Goal: Information Seeking & Learning: Learn about a topic

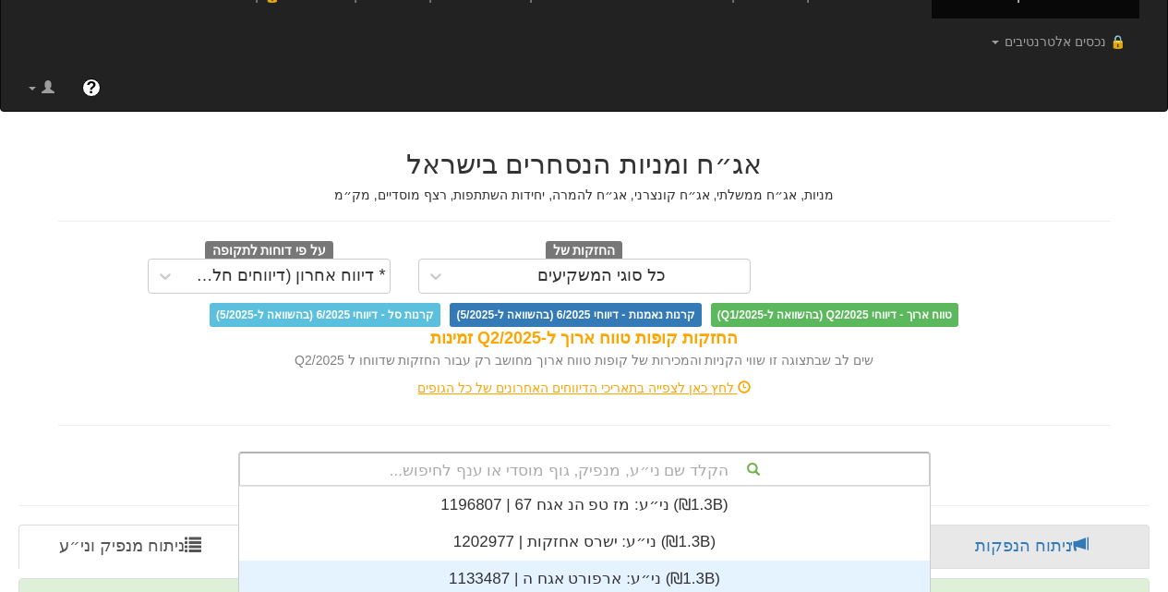
scroll to position [61, 0]
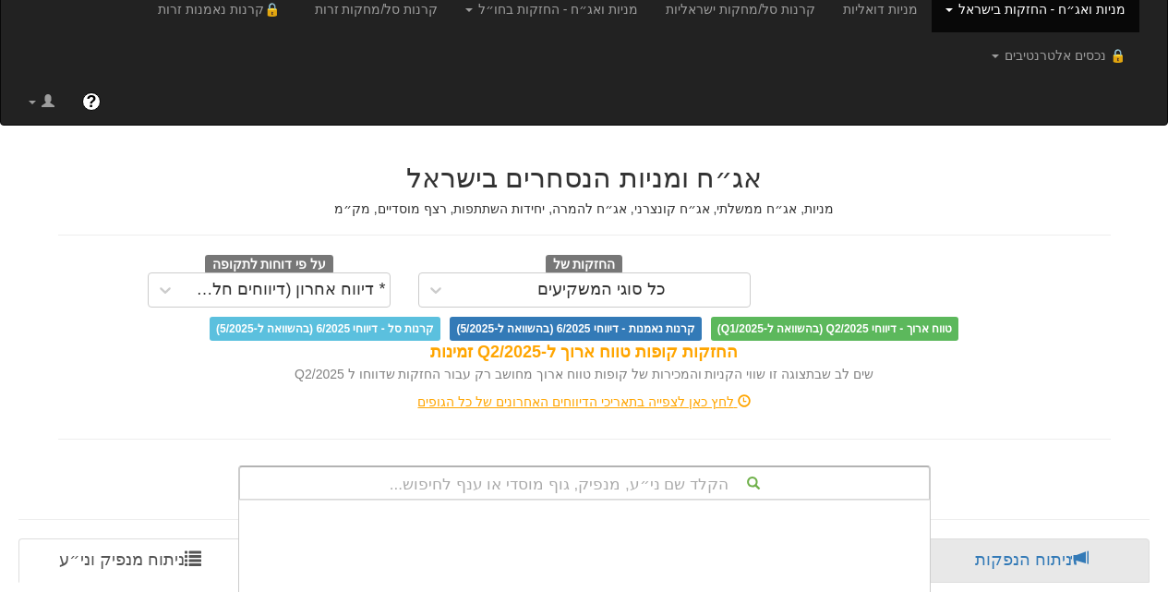
click at [595, 465] on div "הקלד שם ני״ע, מנפיק, גוף מוסדי או ענף לחיפוש... ענף: ‏נדל"ן ובנייה ‎(₪229.7B)‎ …" at bounding box center [584, 482] width 692 height 35
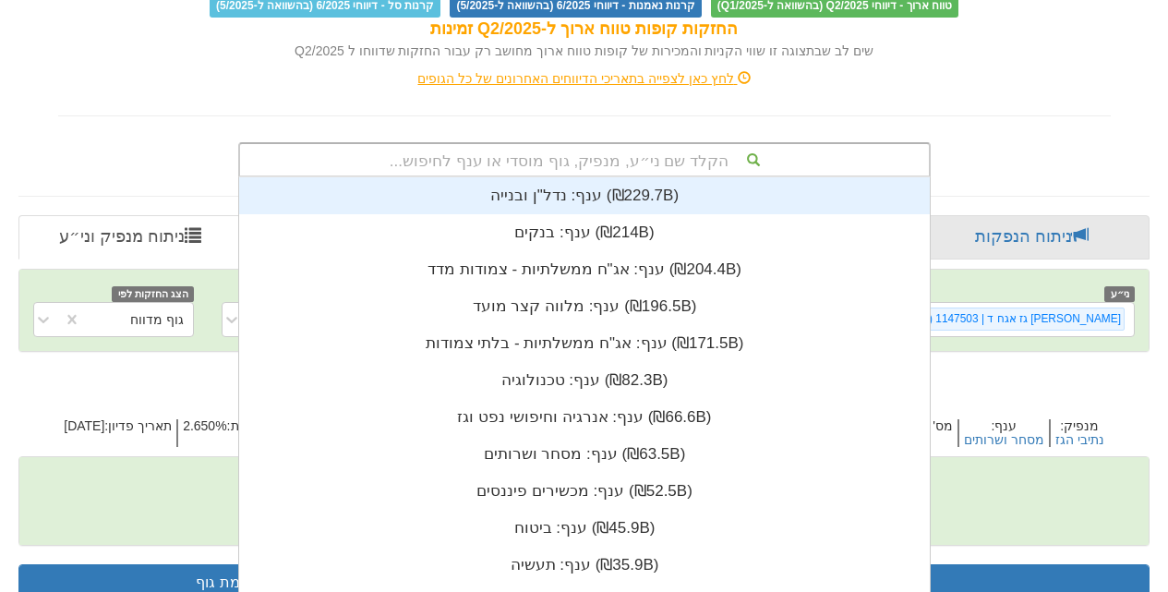
click at [610, 144] on div "הקלד שם ני״ע, מנפיק, גוף מוסדי או ענף לחיפוש..." at bounding box center [584, 159] width 689 height 31
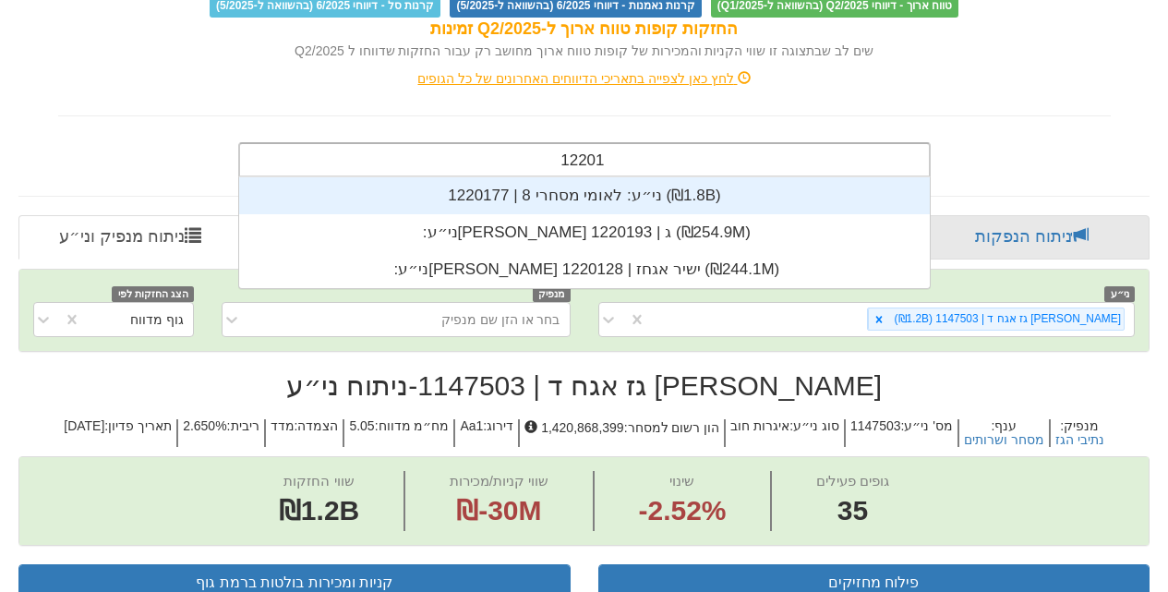
scroll to position [37, 0]
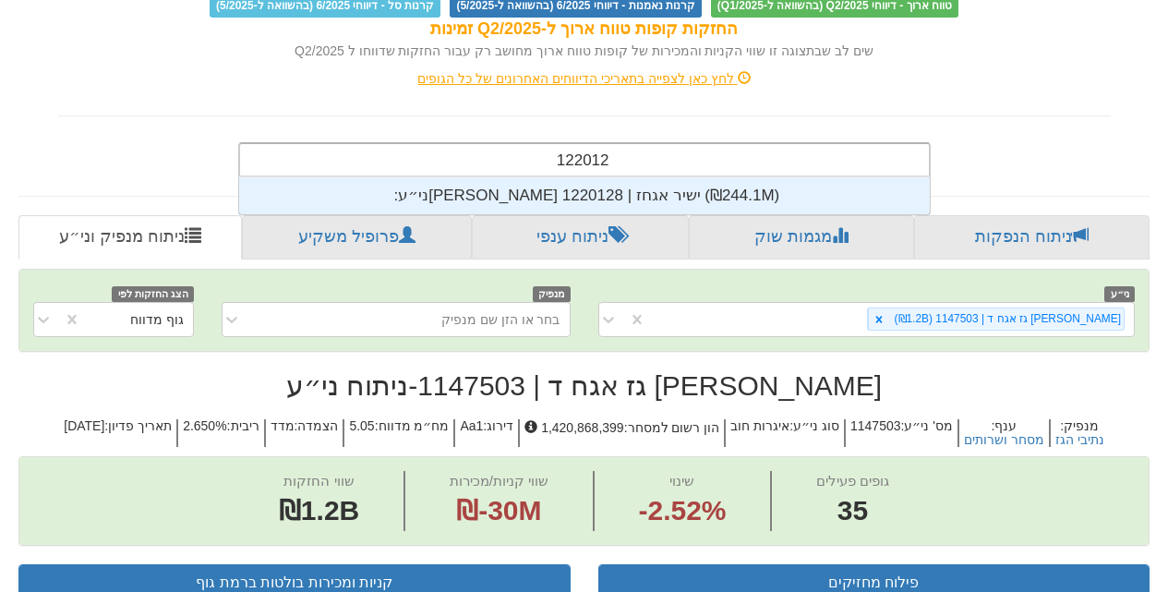
type input "1220128"
click at [558, 177] on div "ני״ע: ‏[PERSON_NAME] ישיר אגחז | 1220128 ‎(₪244.1M)‎" at bounding box center [584, 195] width 690 height 37
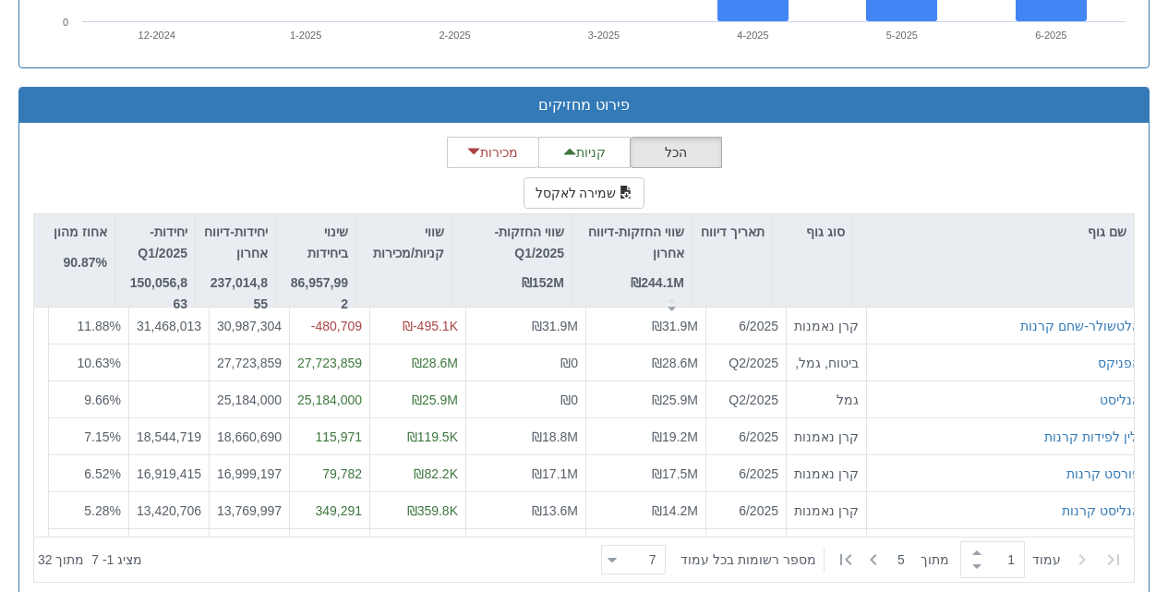
scroll to position [1768, 0]
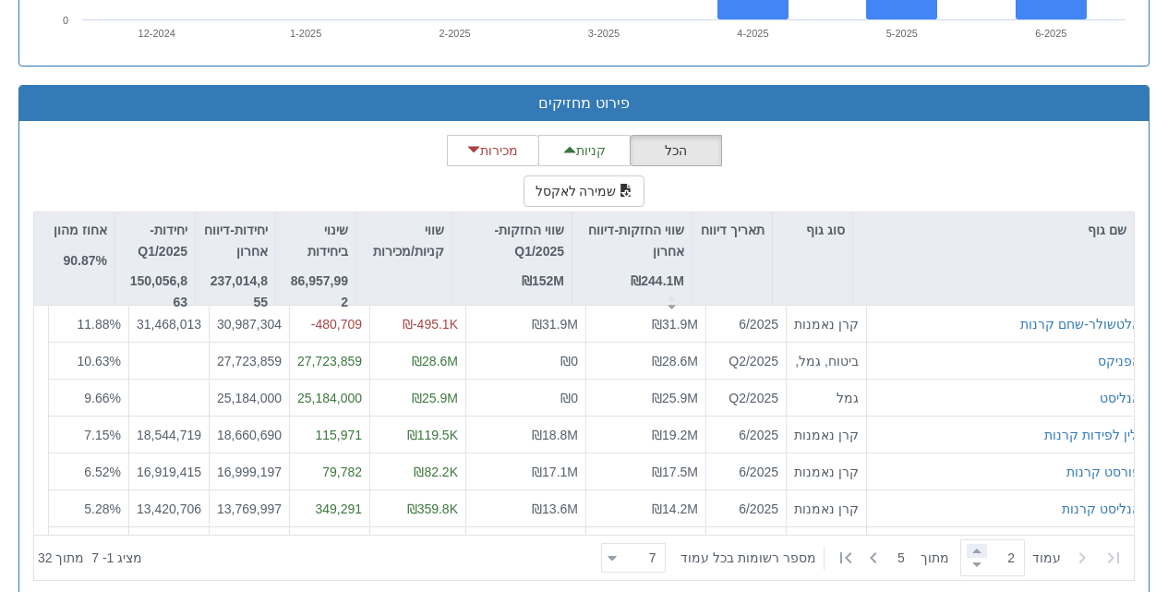
click at [971, 544] on span at bounding box center [976, 551] width 20 height 14
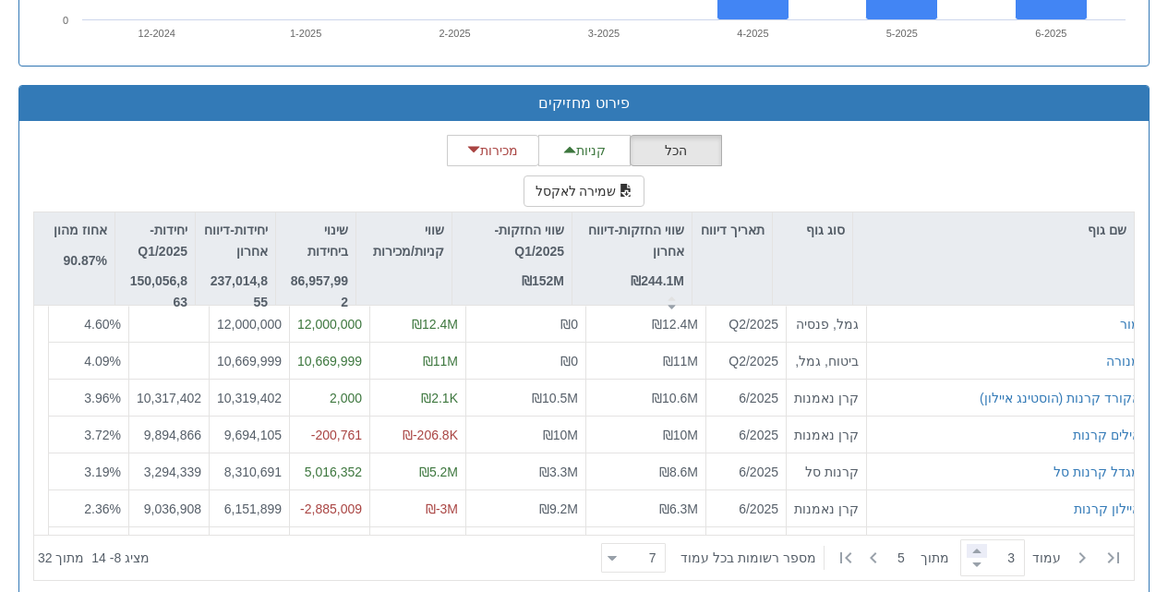
click at [971, 544] on span at bounding box center [976, 551] width 20 height 14
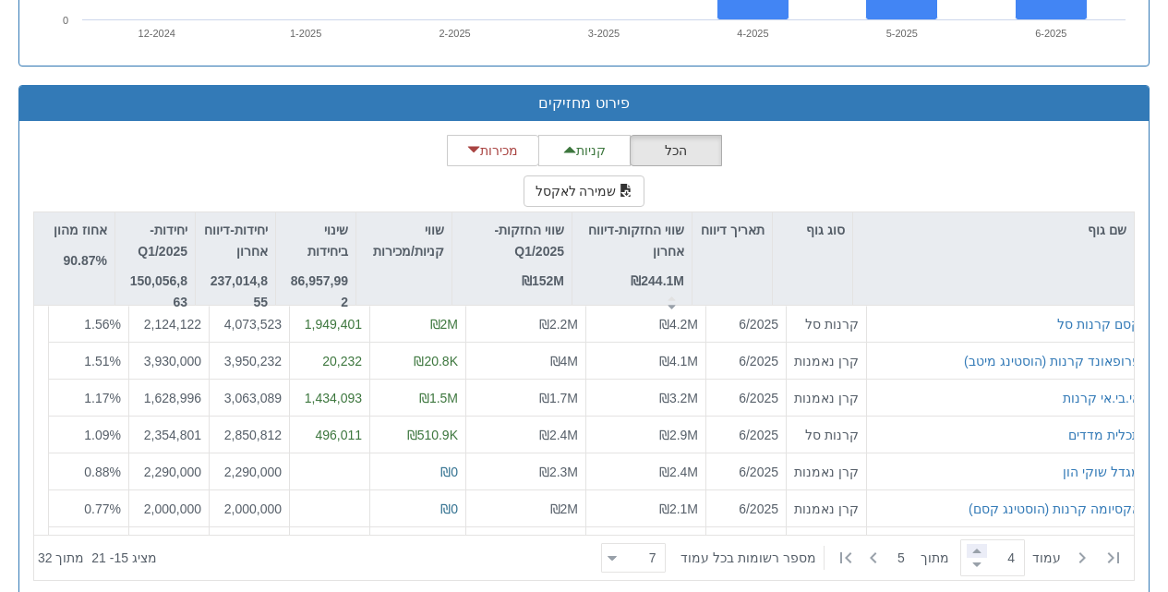
click at [972, 544] on span at bounding box center [976, 551] width 20 height 14
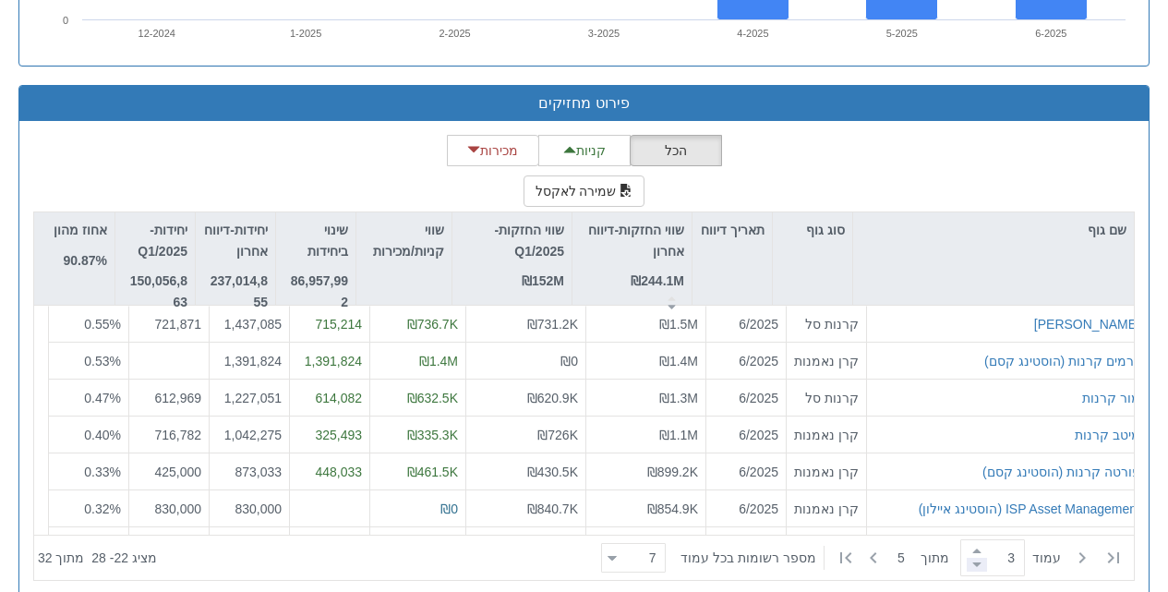
click at [966, 557] on span at bounding box center [976, 564] width 20 height 14
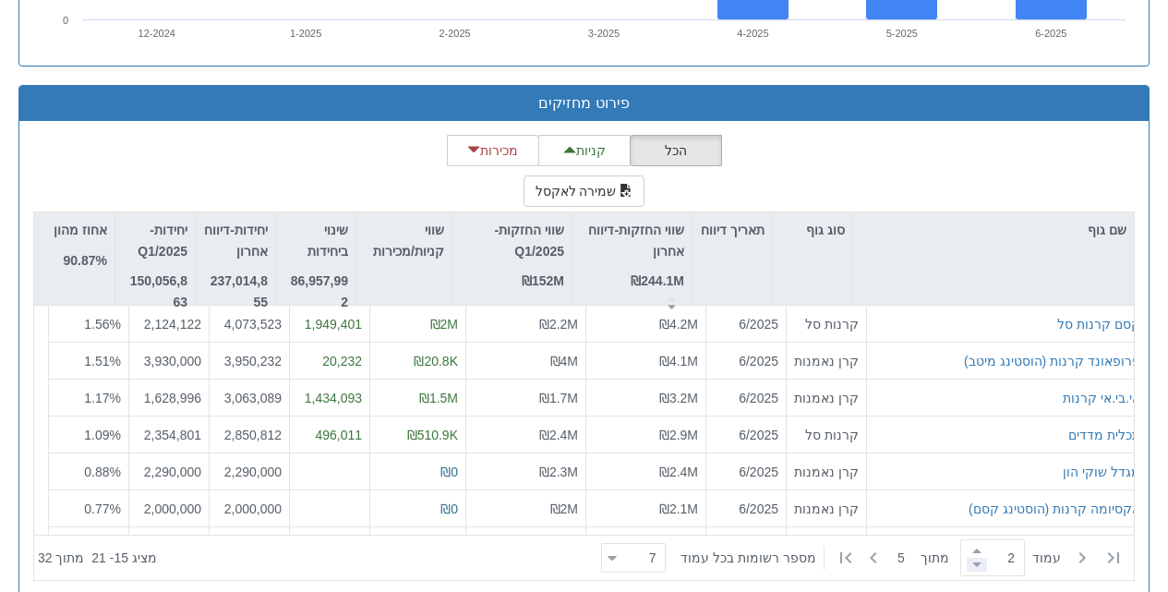
click at [966, 557] on span at bounding box center [976, 564] width 20 height 14
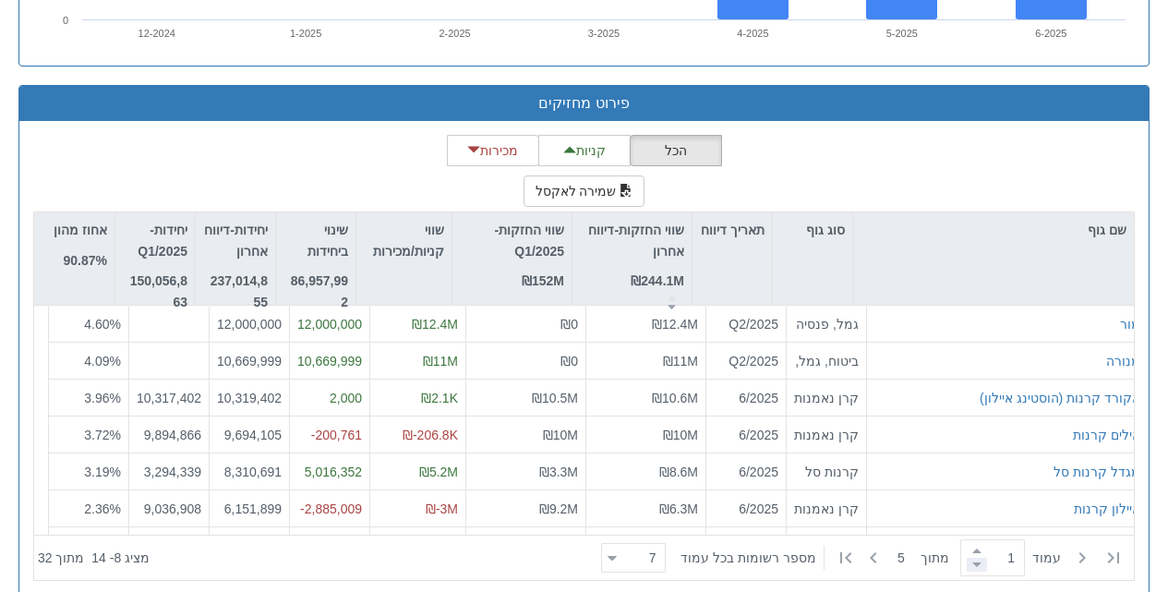
click at [966, 557] on span at bounding box center [976, 564] width 20 height 14
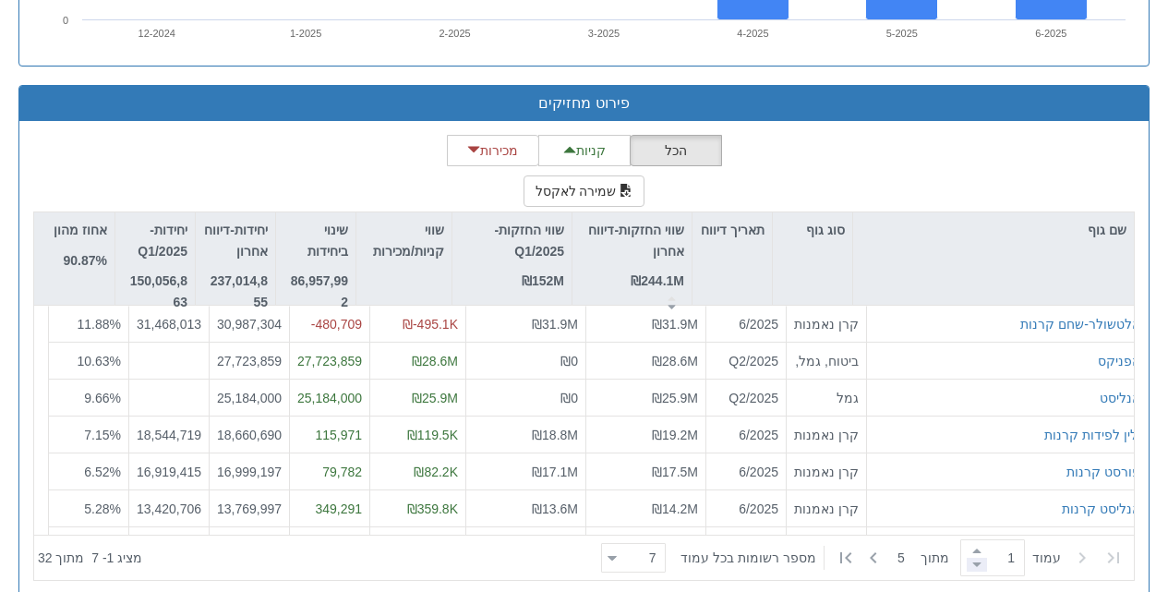
click at [967, 557] on span at bounding box center [976, 564] width 20 height 14
click at [977, 544] on span at bounding box center [976, 551] width 20 height 14
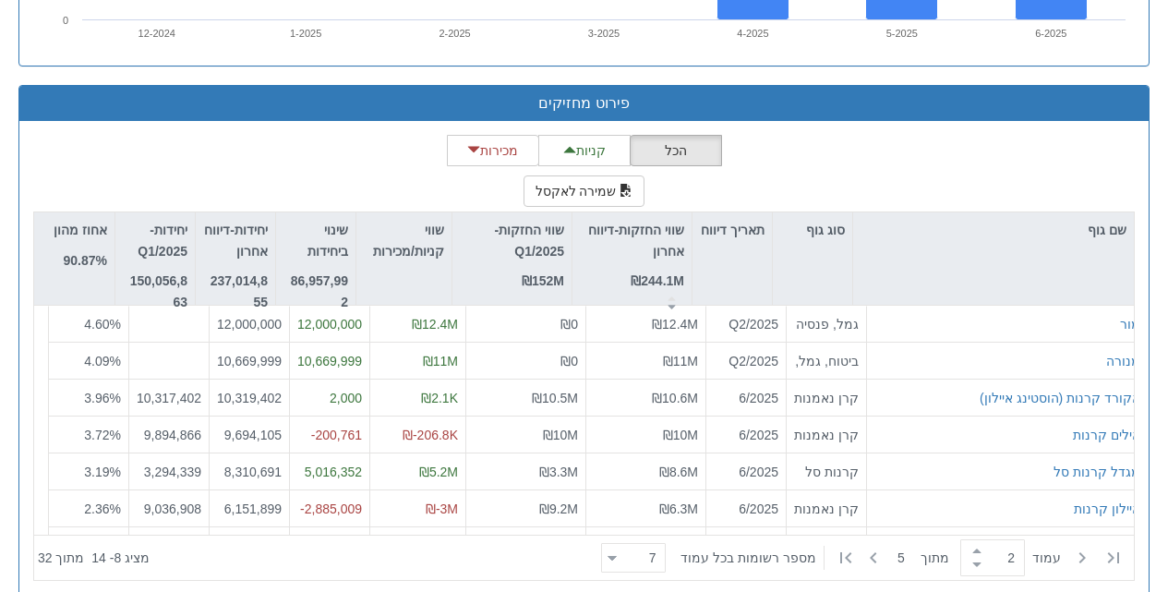
click at [960, 539] on div "2" at bounding box center [992, 557] width 65 height 37
click at [966, 557] on span at bounding box center [976, 564] width 20 height 14
type input "1"
